Goal: Task Accomplishment & Management: Complete application form

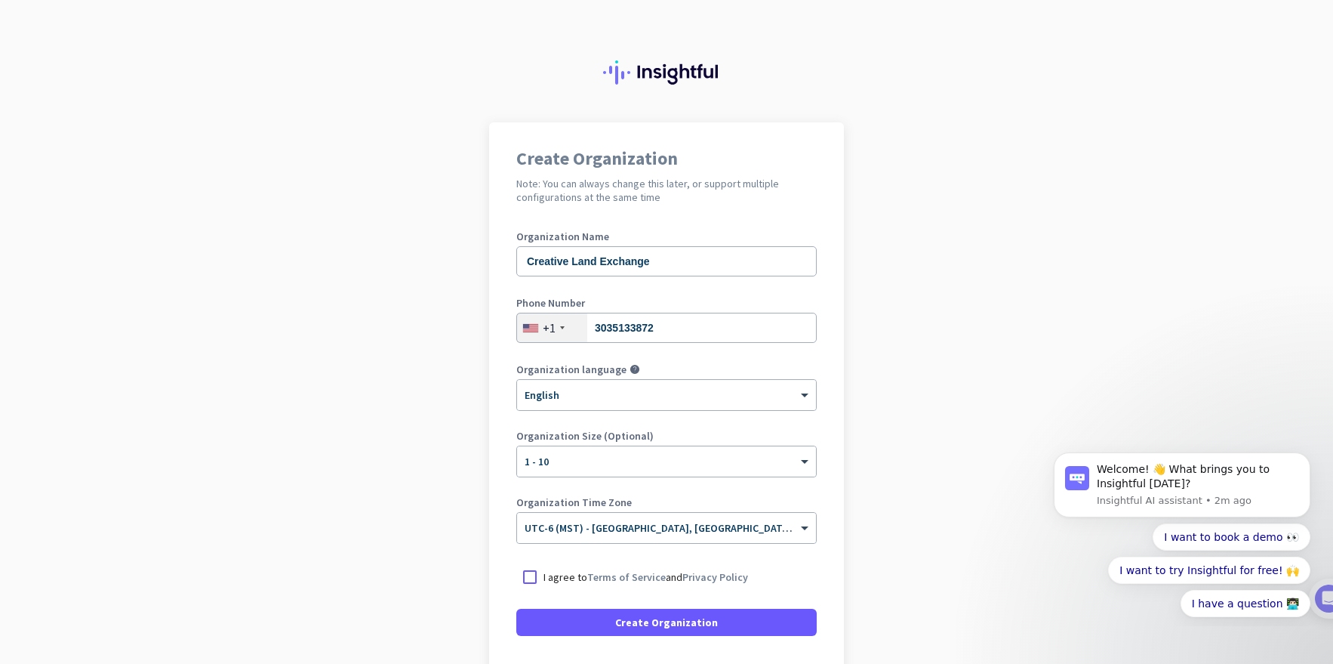
drag, startPoint x: 531, startPoint y: 576, endPoint x: 559, endPoint y: 598, distance: 35.5
click at [531, 576] on div at bounding box center [529, 576] width 27 height 27
click at [621, 616] on span "Create Organization" at bounding box center [666, 622] width 103 height 15
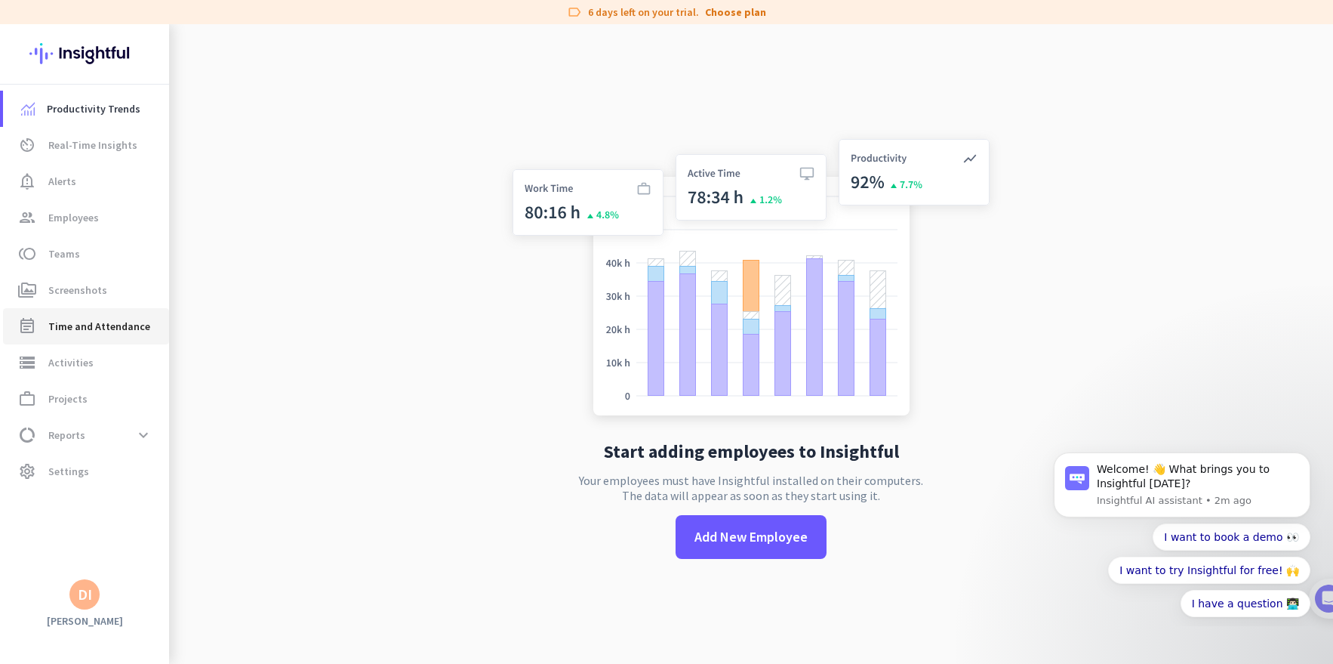
click at [96, 328] on span "Time and Attendance" at bounding box center [99, 326] width 102 height 18
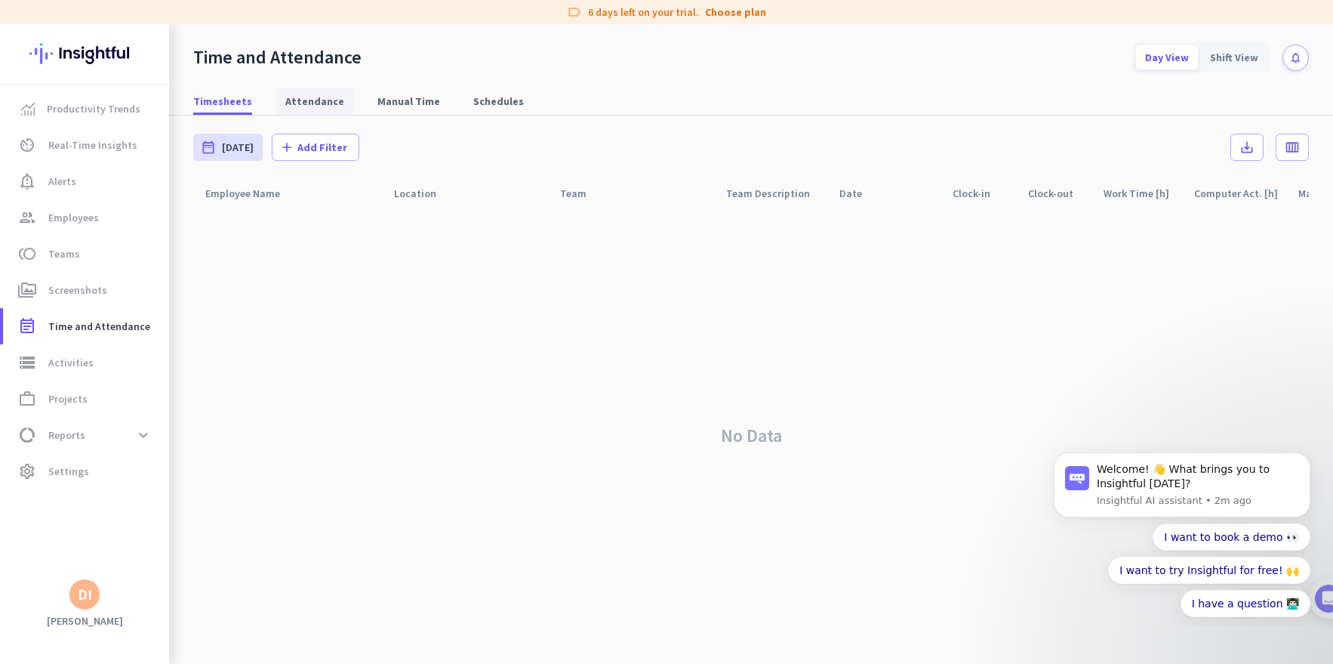
click at [294, 103] on span "Attendance" at bounding box center [314, 101] width 59 height 15
type input "[DATE] - [DATE]"
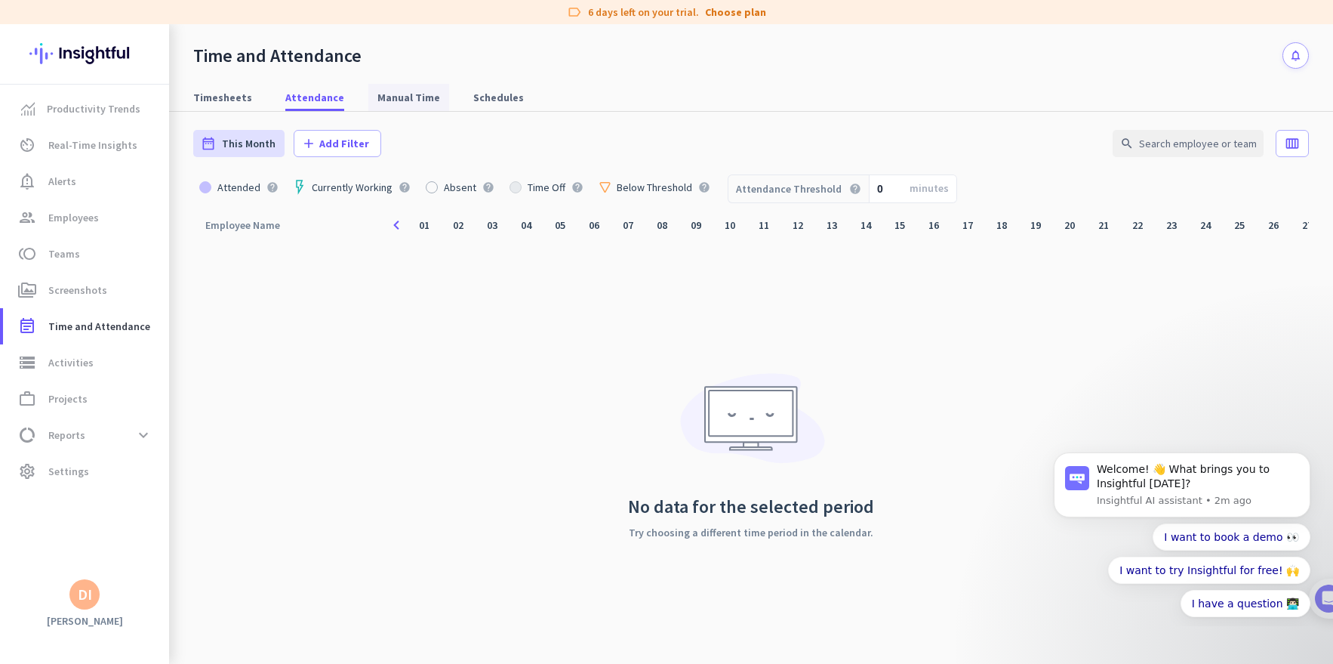
click at [377, 96] on span "Manual Time" at bounding box center [408, 97] width 63 height 15
type input "[DATE] - [DATE]"
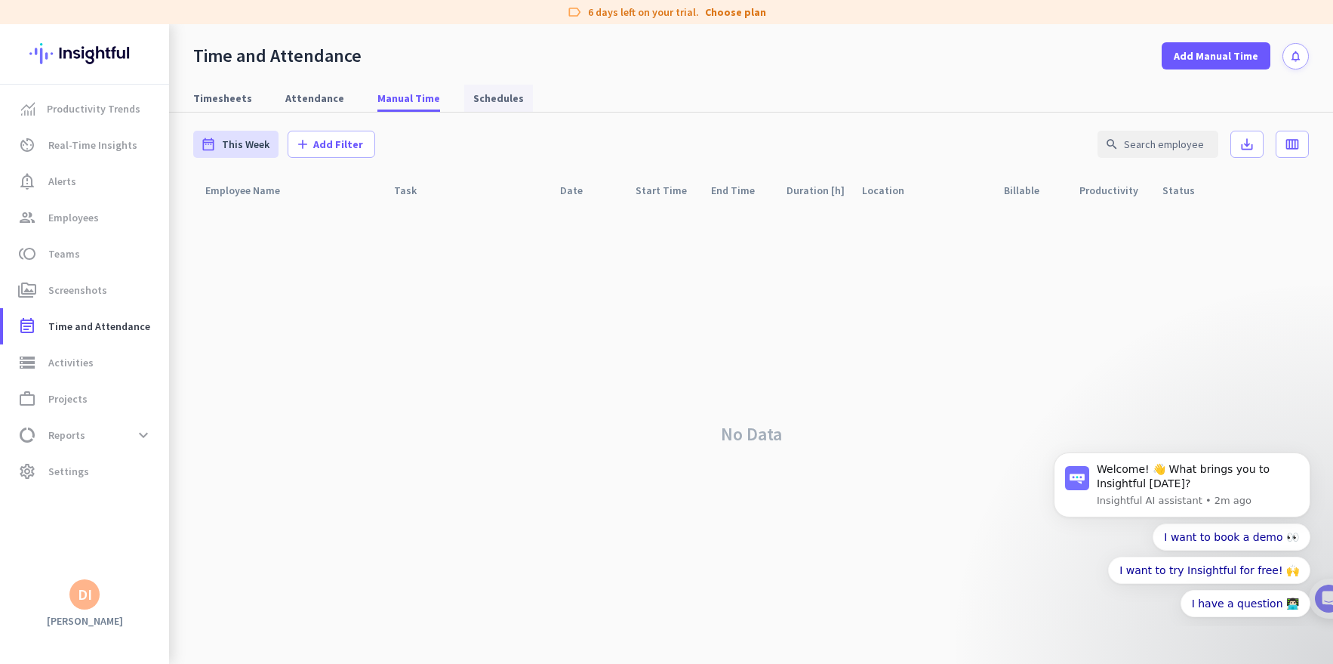
click at [473, 100] on span "Schedules" at bounding box center [498, 98] width 51 height 15
type input "[DATE] - [DATE]"
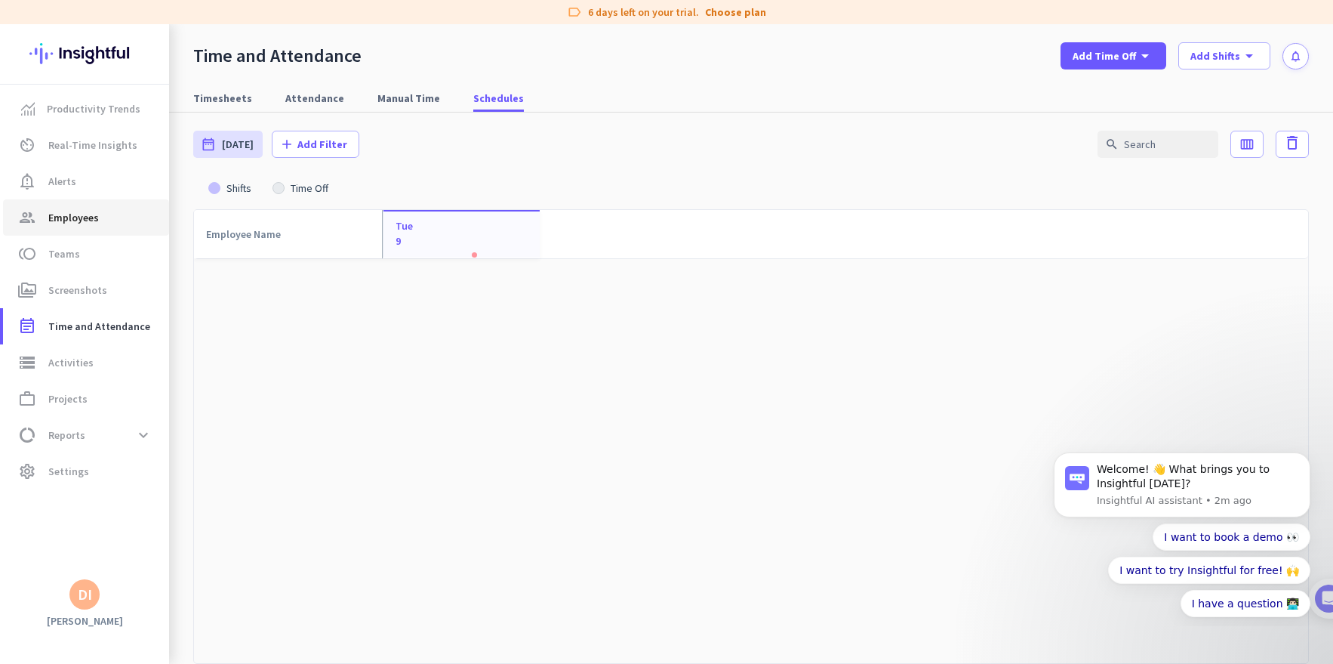
click at [72, 213] on span "Employees" at bounding box center [73, 217] width 51 height 18
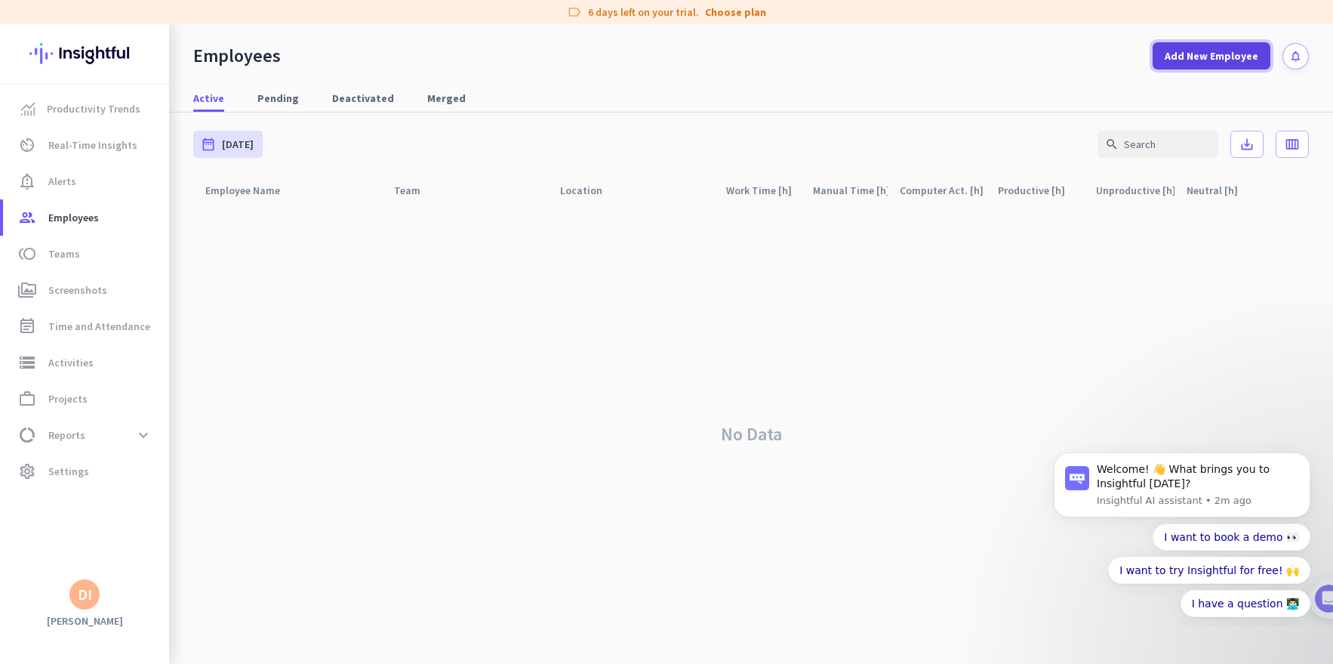
click at [1222, 54] on span "Add New Employee" at bounding box center [1212, 55] width 94 height 15
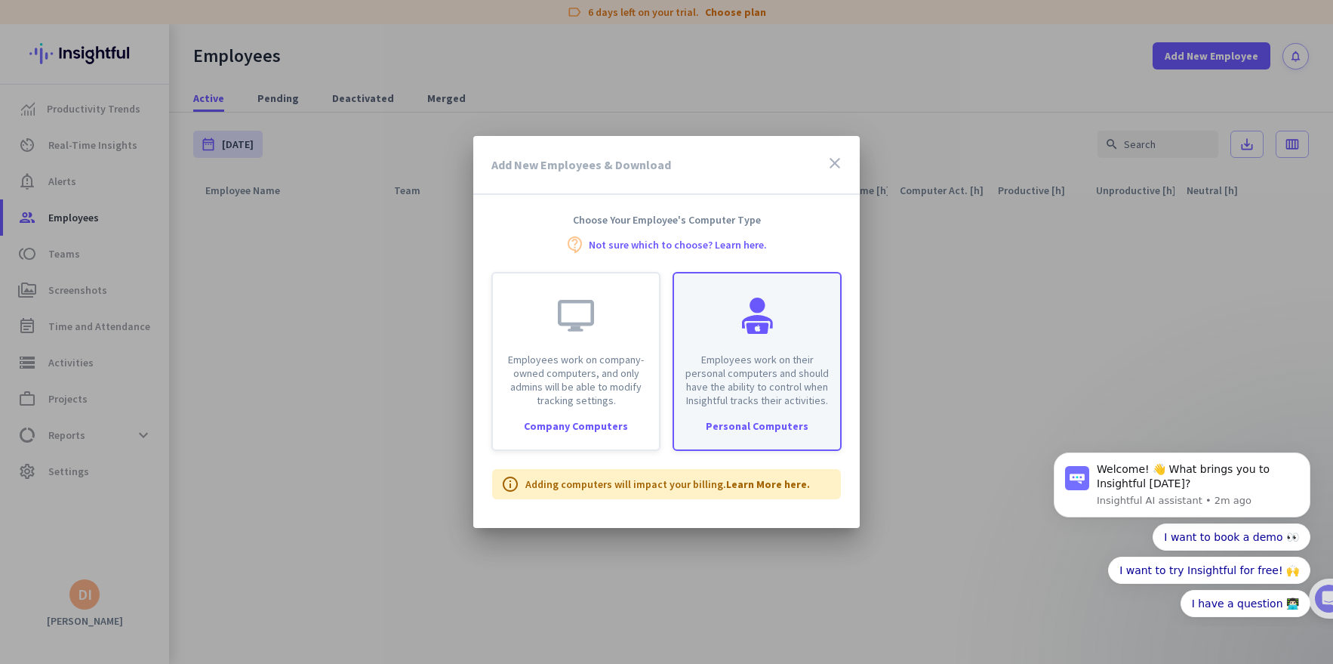
click at [745, 397] on p "Employees work on their personal computers and should have the ability to contr…" at bounding box center [757, 380] width 148 height 54
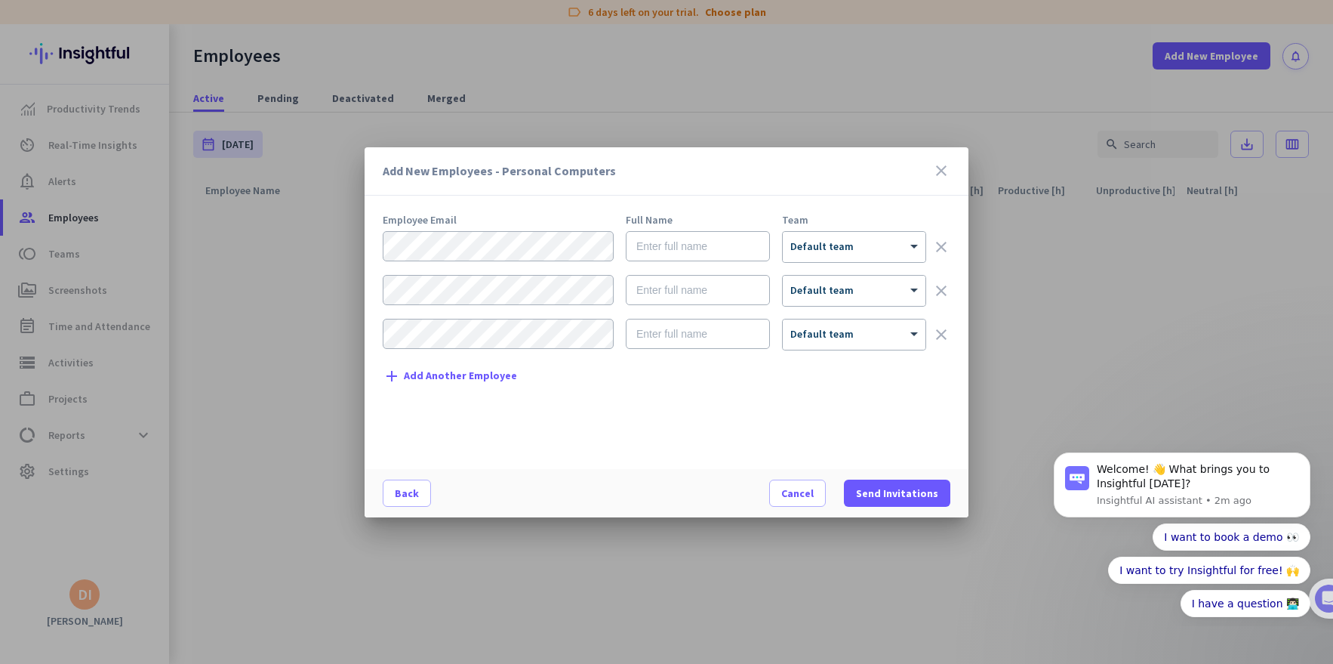
click at [940, 171] on icon "close" at bounding box center [941, 171] width 18 height 18
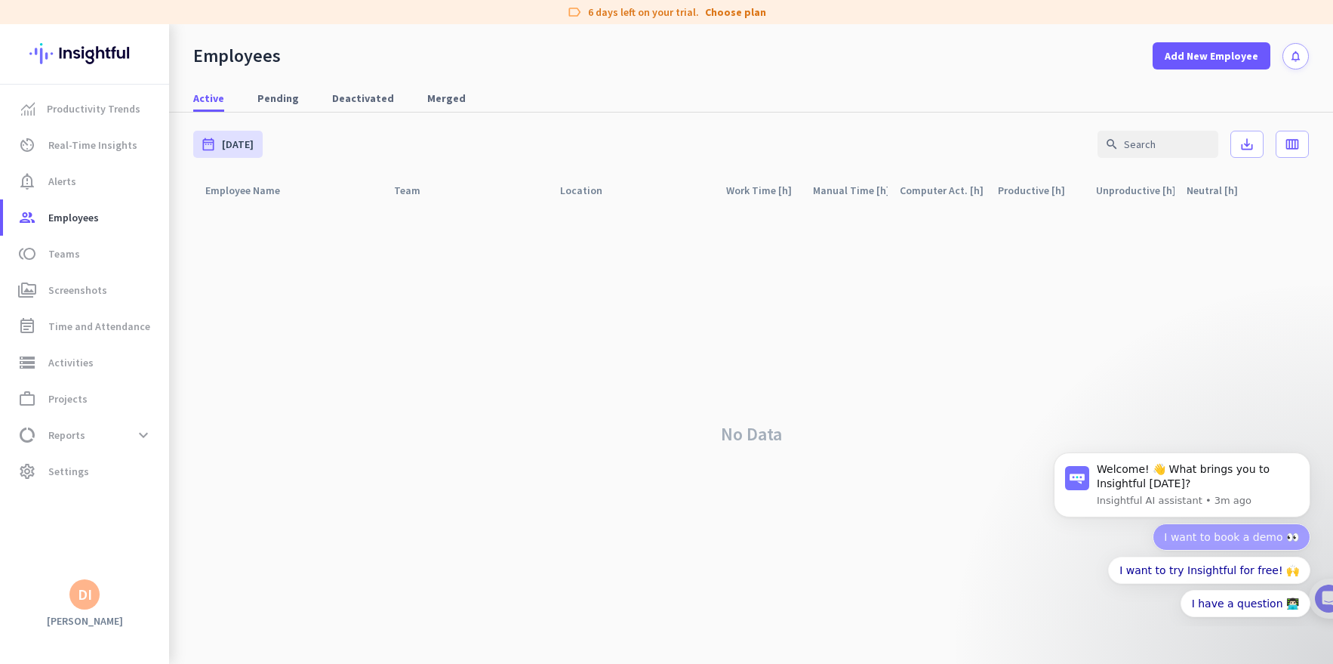
click at [1254, 540] on button "I want to book a demo 👀" at bounding box center [1232, 536] width 158 height 27
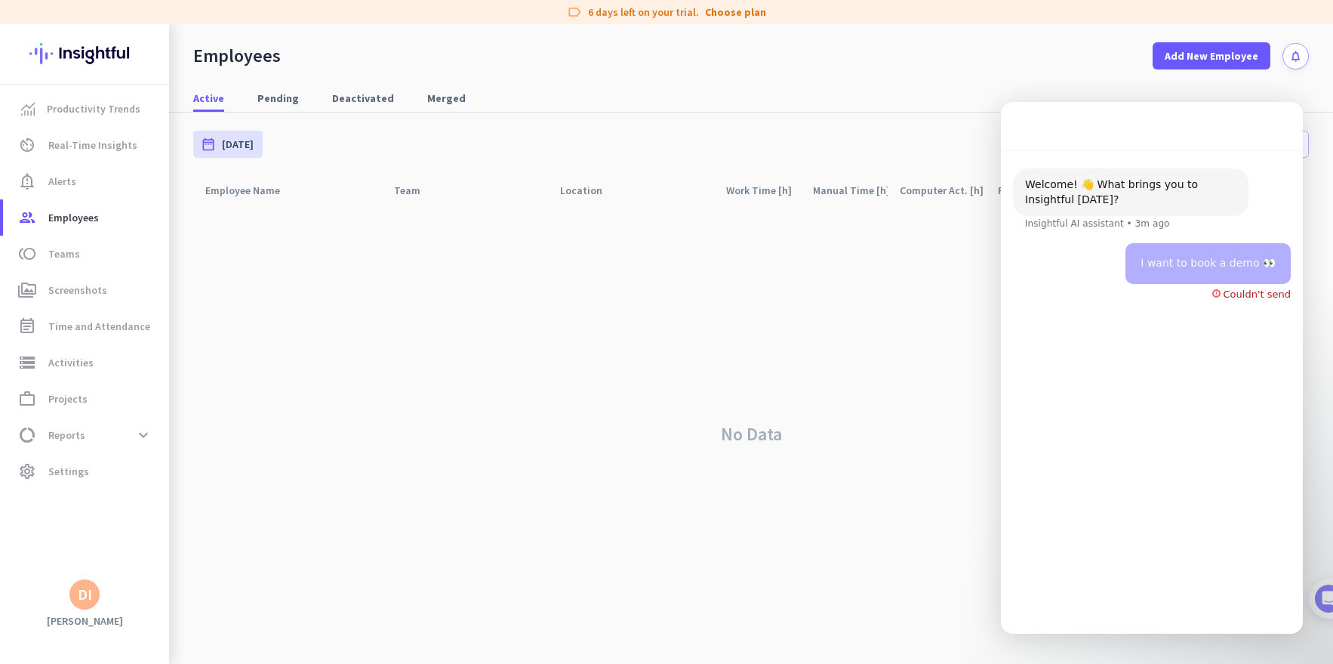
click at [1250, 296] on div "Couldn't send" at bounding box center [1257, 294] width 67 height 10
click at [951, 300] on div "No Data" at bounding box center [751, 434] width 1116 height 459
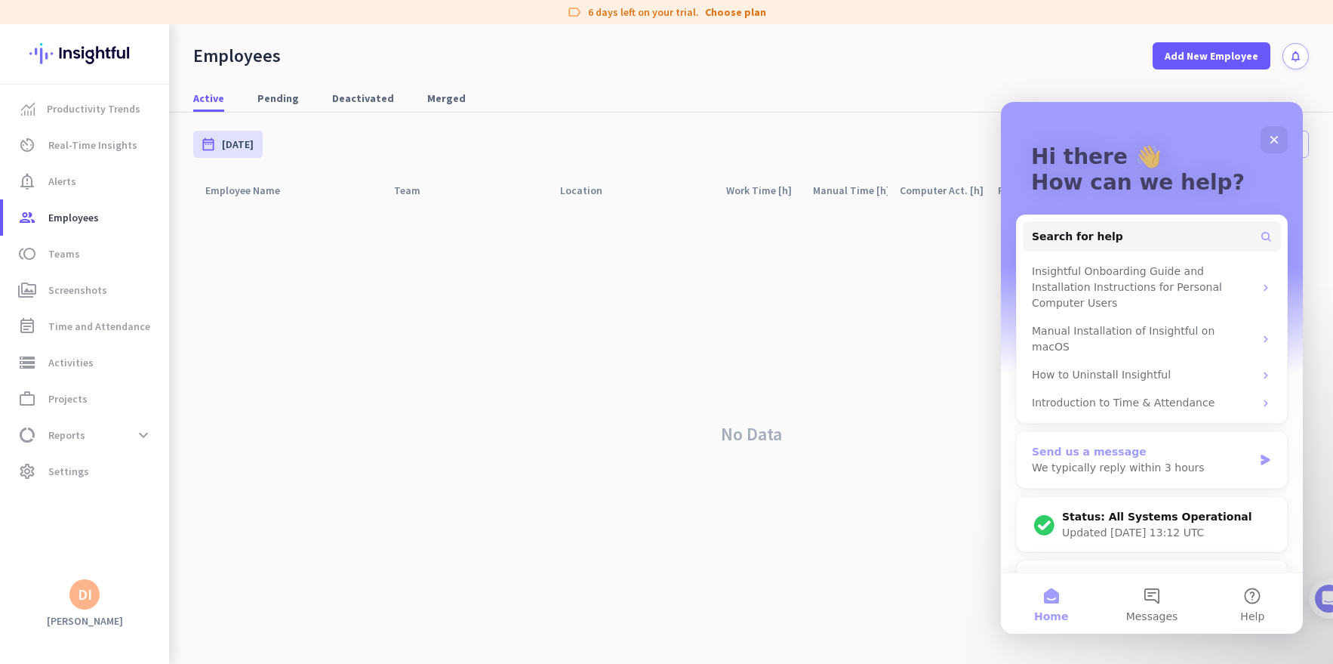
scroll to position [10, 0]
